Goal: Information Seeking & Learning: Learn about a topic

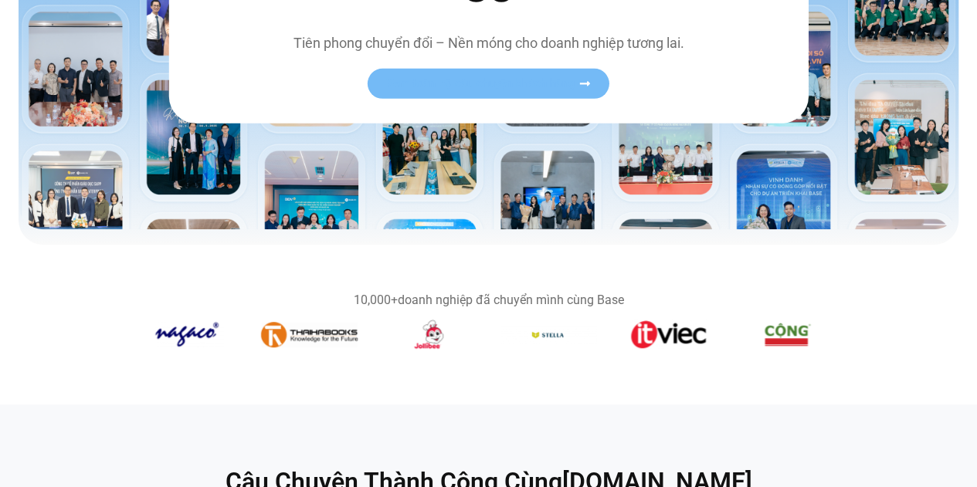
click at [520, 73] on link "Xem toàn bộ câu chuyện khách hàng" at bounding box center [489, 84] width 242 height 30
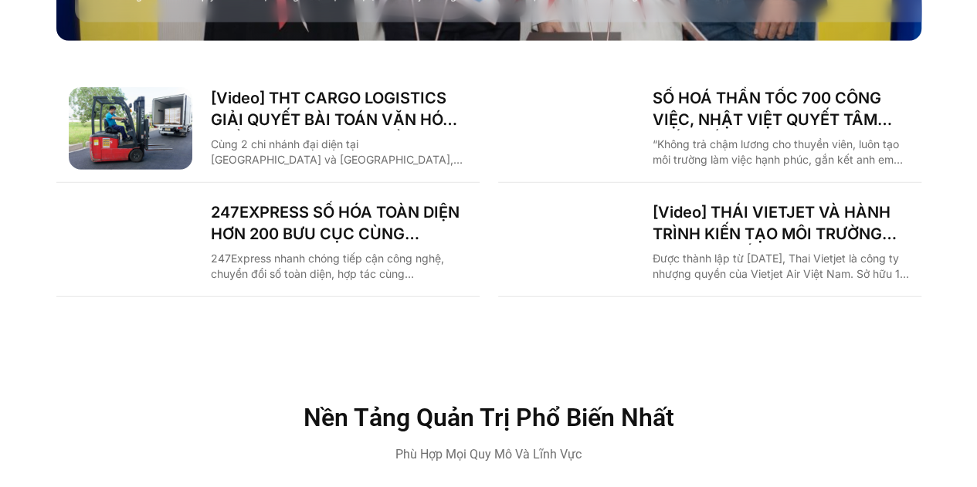
scroll to position [1776, 0]
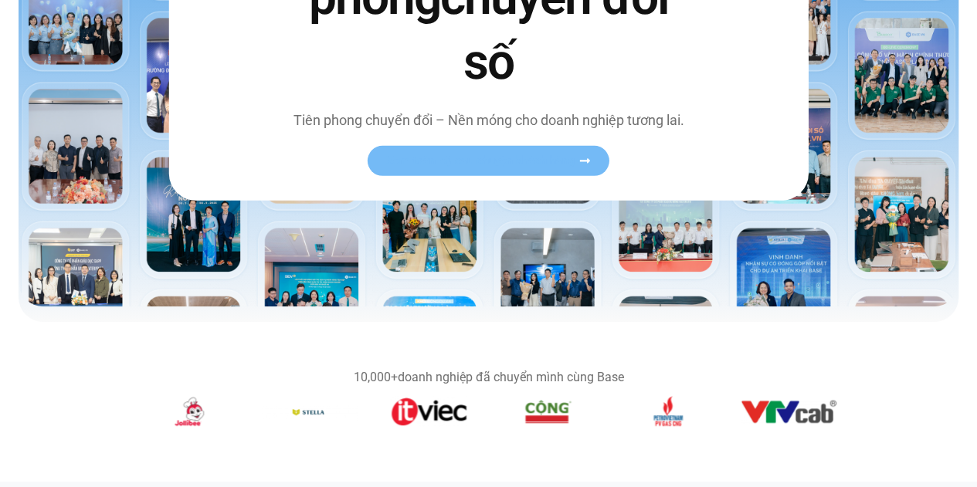
click at [492, 168] on link "Xem toàn bộ câu chuyện khách hàng" at bounding box center [489, 161] width 242 height 30
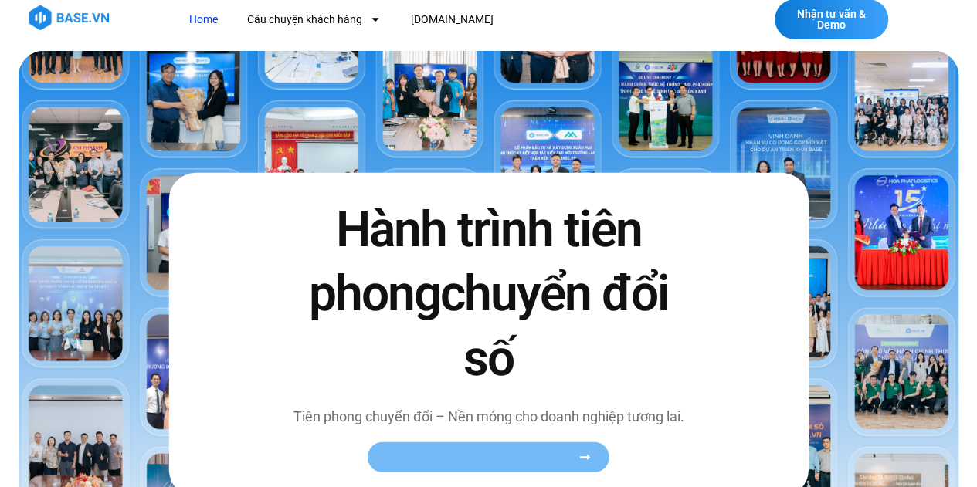
scroll to position [0, 0]
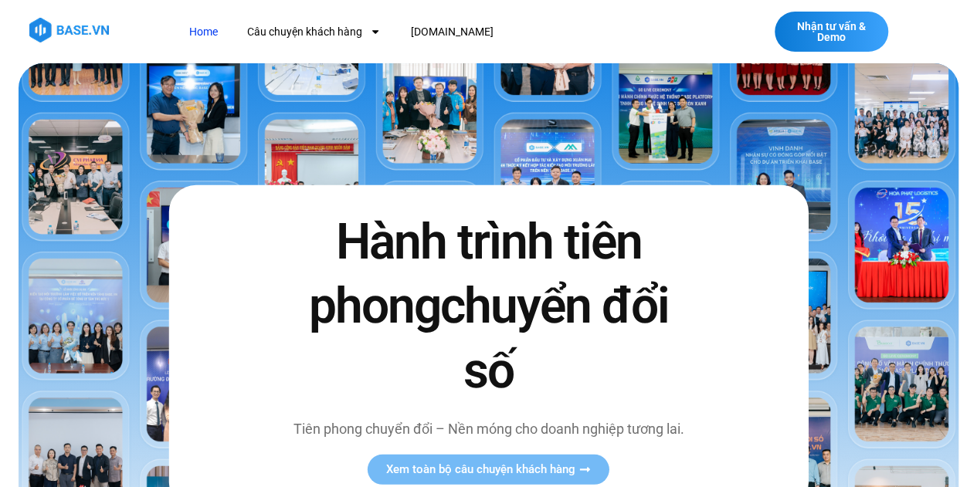
click at [530, 254] on h2 "Hành trình tiên phong chuyển đổi số" at bounding box center [489, 306] width 402 height 193
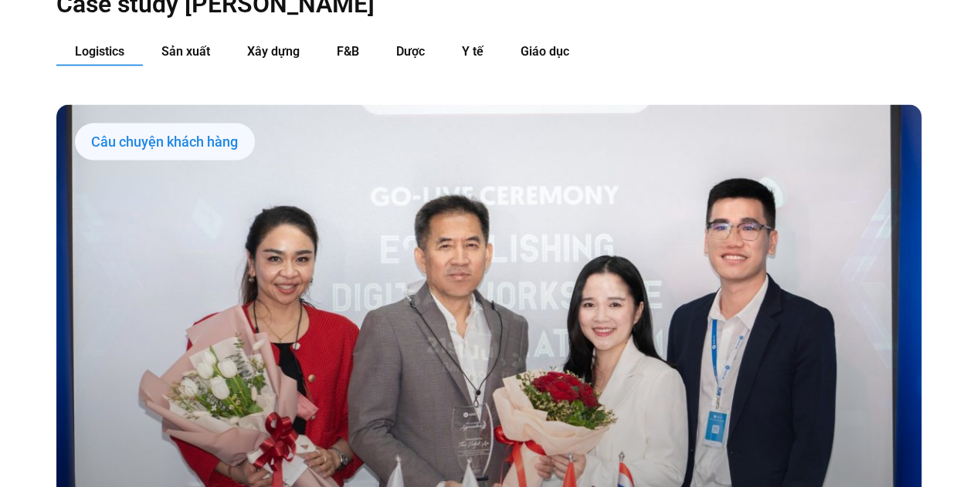
scroll to position [1467, 0]
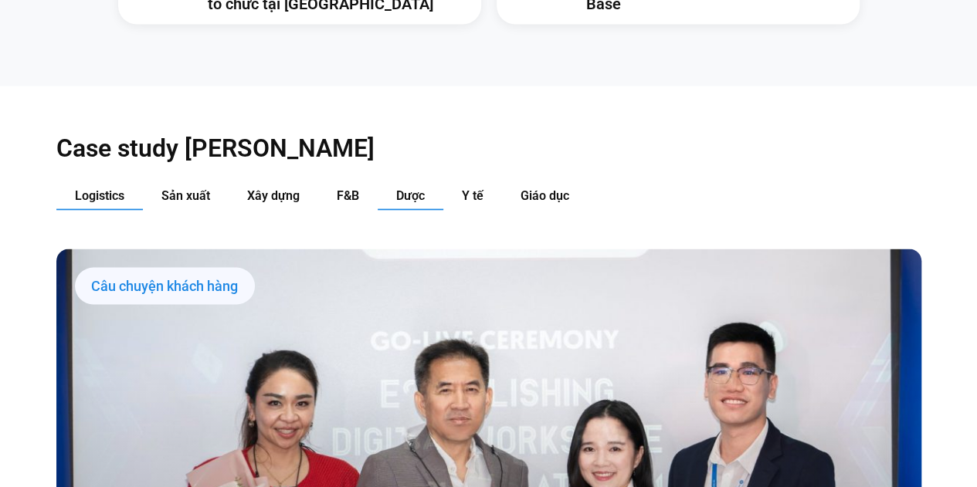
click at [410, 188] on span "Dược" at bounding box center [410, 195] width 29 height 15
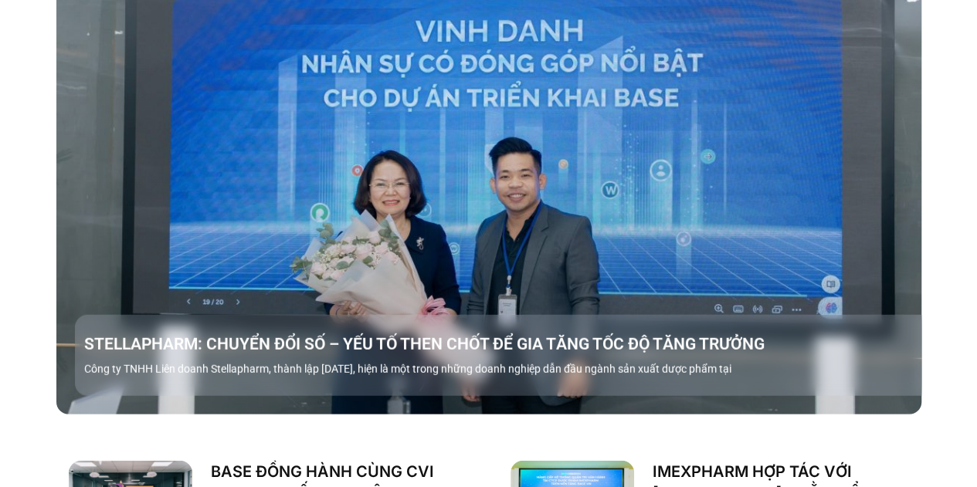
scroll to position [1930, 0]
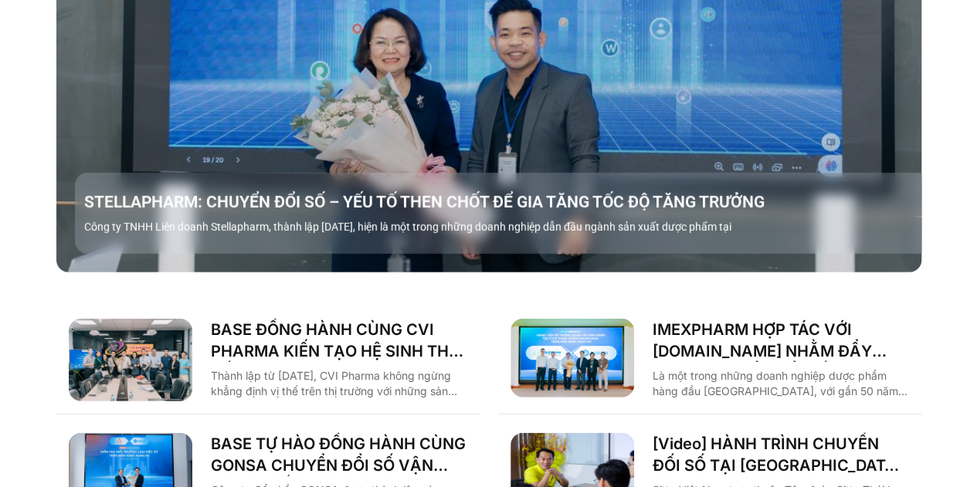
click at [557, 78] on link "Các tab. Mở mục bằng phím Enter hoặc Space, đóng bằng phím Esc và di chuyển bằn…" at bounding box center [488, 29] width 865 height 486
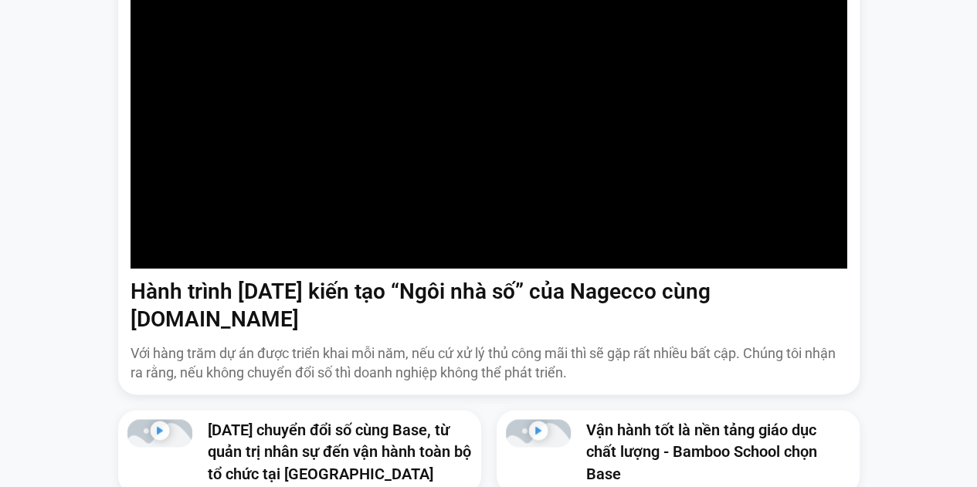
scroll to position [1158, 0]
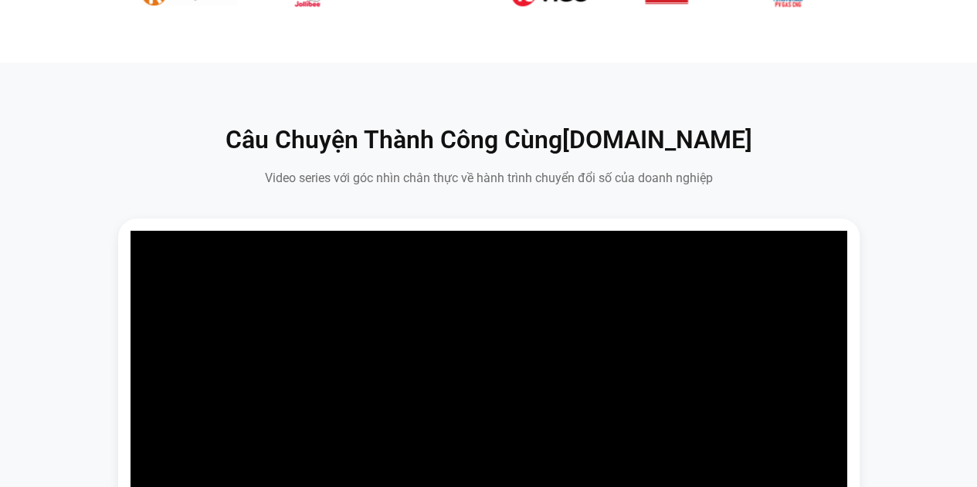
scroll to position [849, 0]
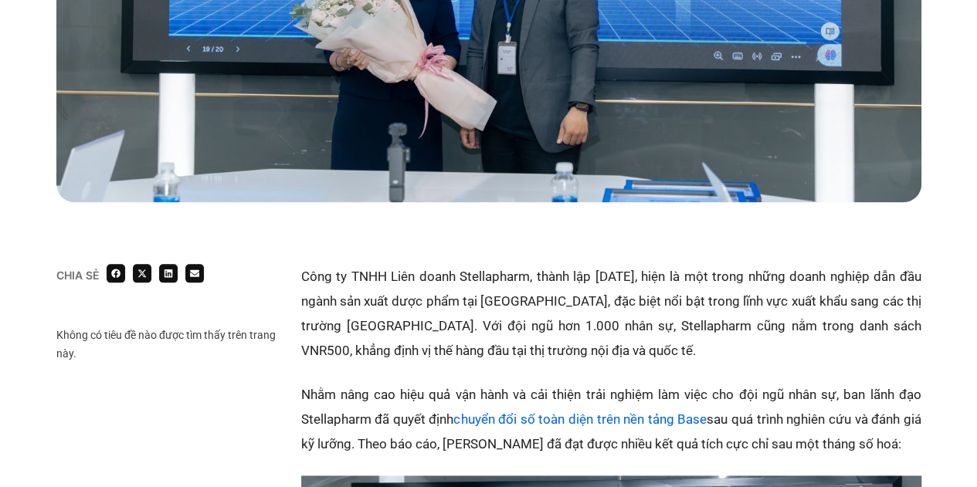
scroll to position [772, 0]
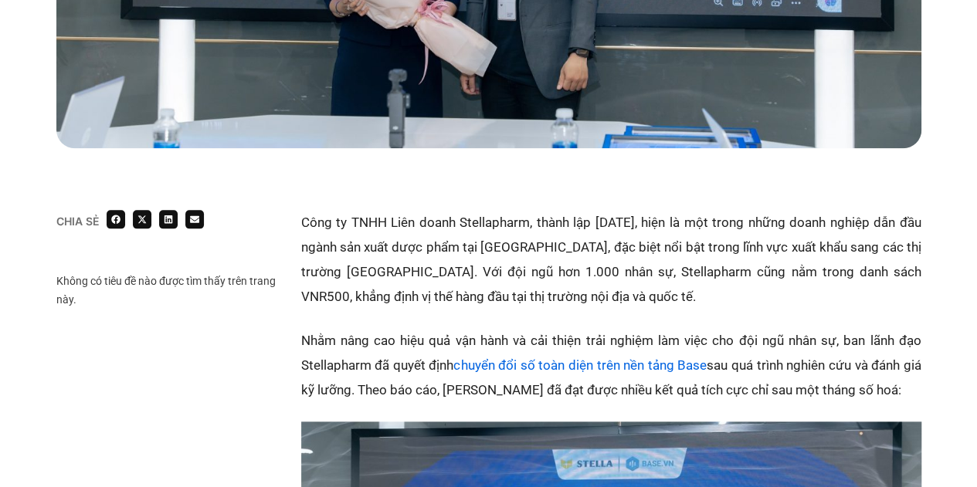
click at [591, 363] on link "chuyển đổi số toàn diện trên nền tảng Base" at bounding box center [579, 364] width 253 height 15
